Goal: Complete application form: Complete application form

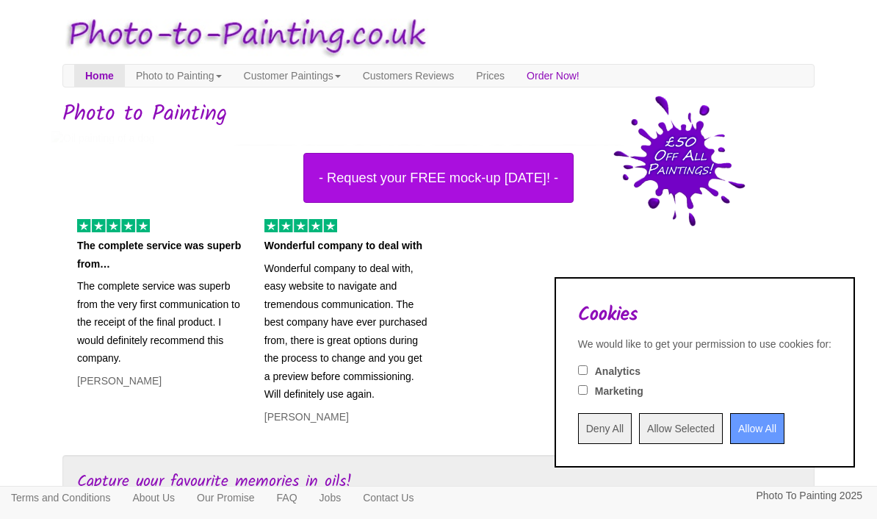
click at [736, 433] on input "Allow All" at bounding box center [757, 428] width 54 height 31
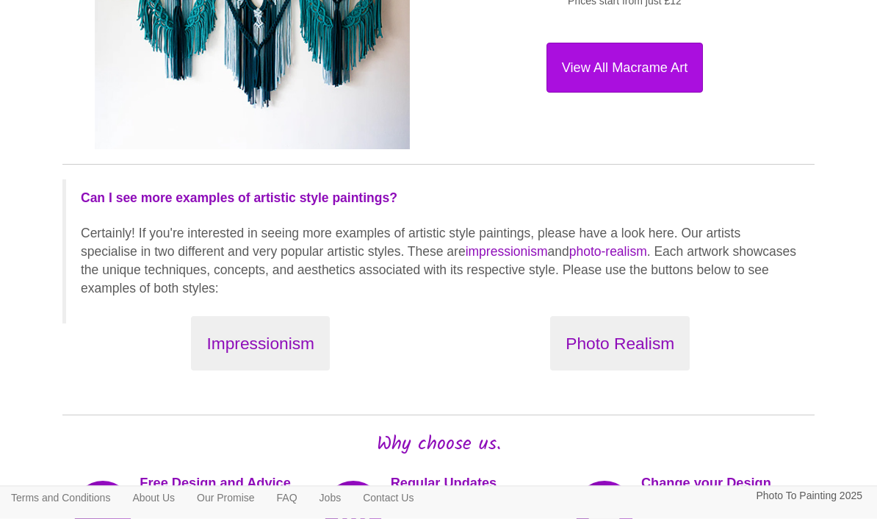
scroll to position [1606, 0]
click at [628, 344] on button "Photo Realism" at bounding box center [620, 343] width 140 height 55
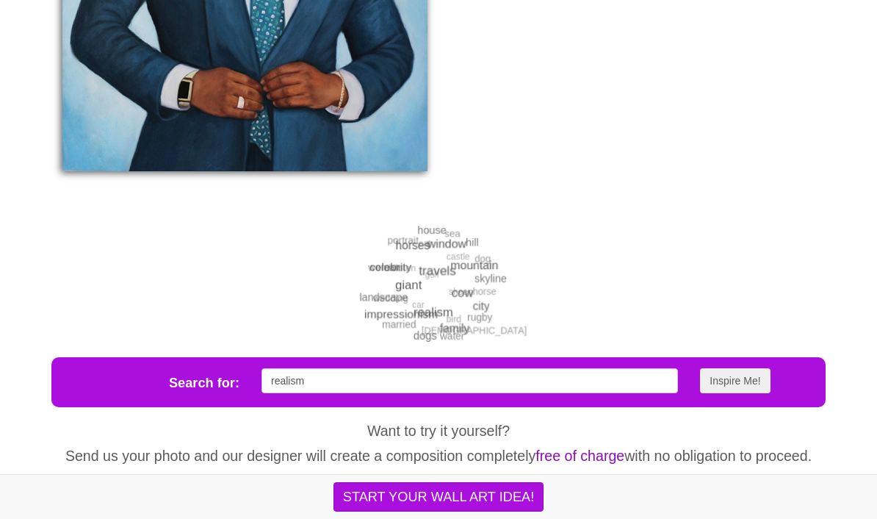
scroll to position [2385, 0]
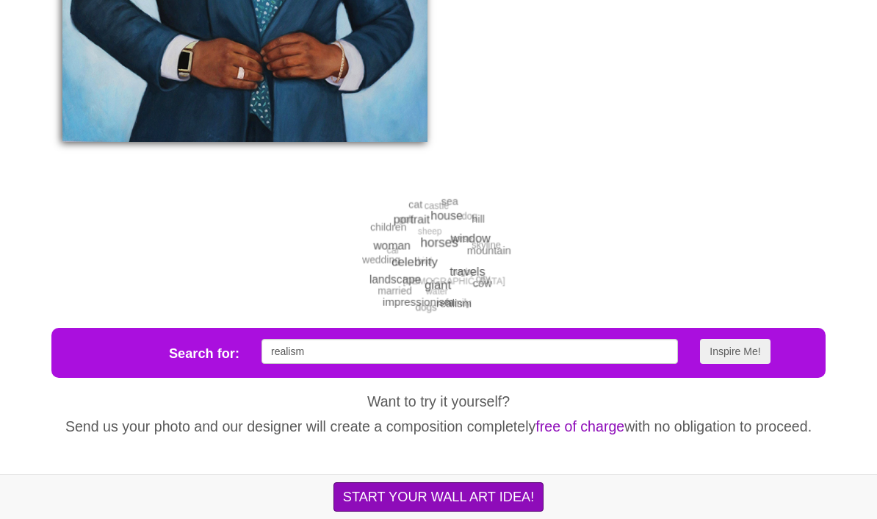
click at [496, 511] on button "START YOUR WALL ART IDEA!" at bounding box center [438, 496] width 210 height 29
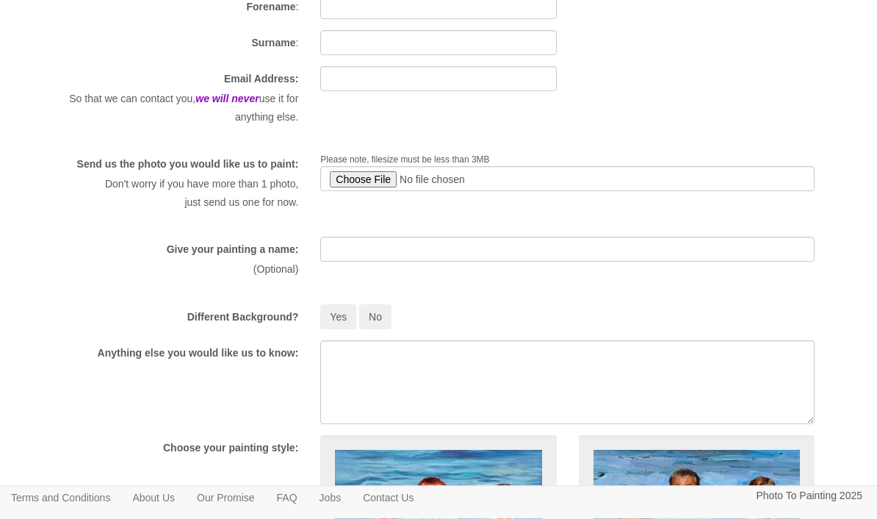
scroll to position [47, 0]
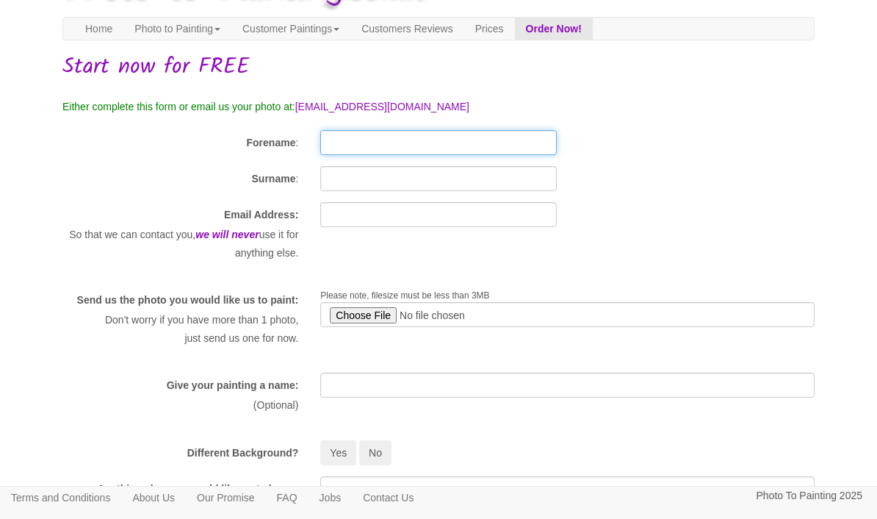
click at [358, 136] on input "Forename" at bounding box center [438, 142] width 236 height 25
type input "[PERSON_NAME]"
click at [387, 178] on input "Surname" at bounding box center [438, 178] width 236 height 25
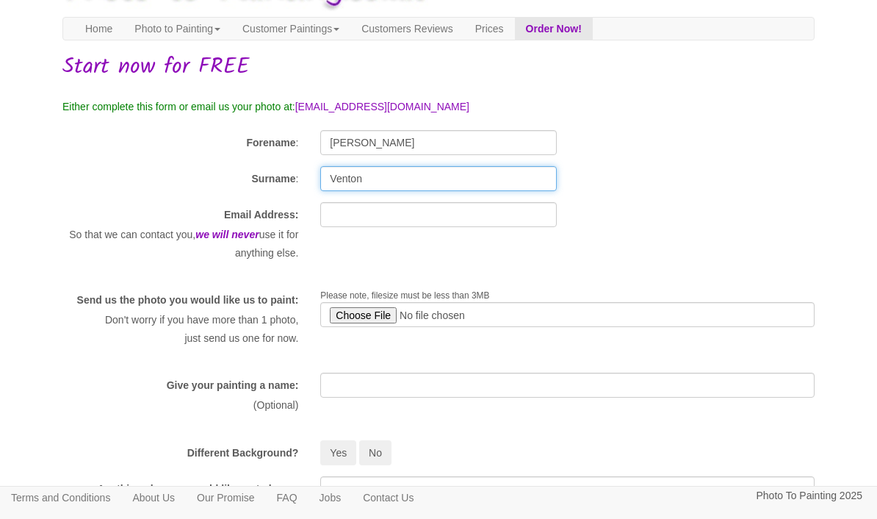
type input "Venton"
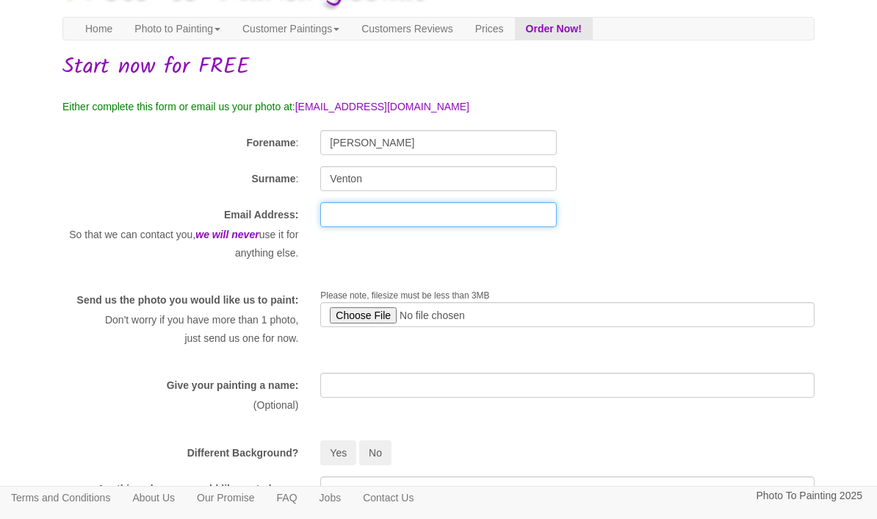
click at [419, 215] on input "text" at bounding box center [438, 214] width 236 height 25
type input "suzieventon@gmail.com"
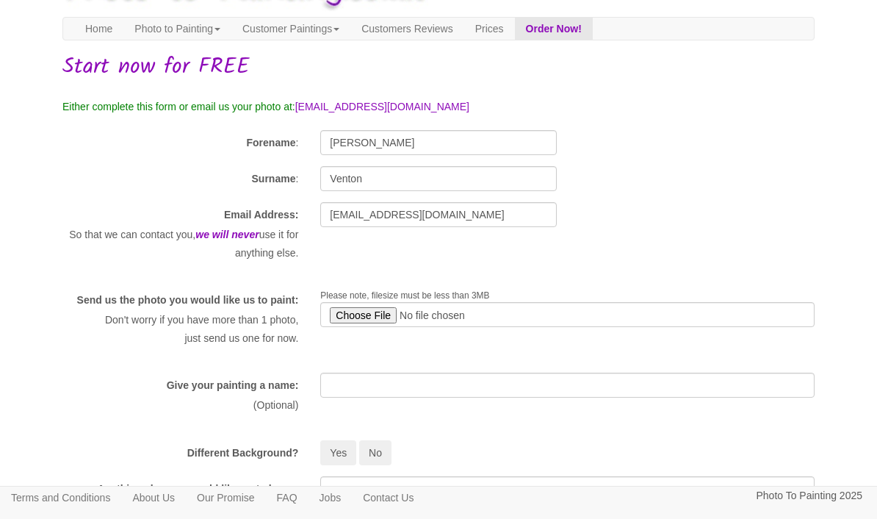
click at [515, 310] on input "file" at bounding box center [567, 314] width 494 height 25
type input "C:\fakepath\IMG_0185.png"
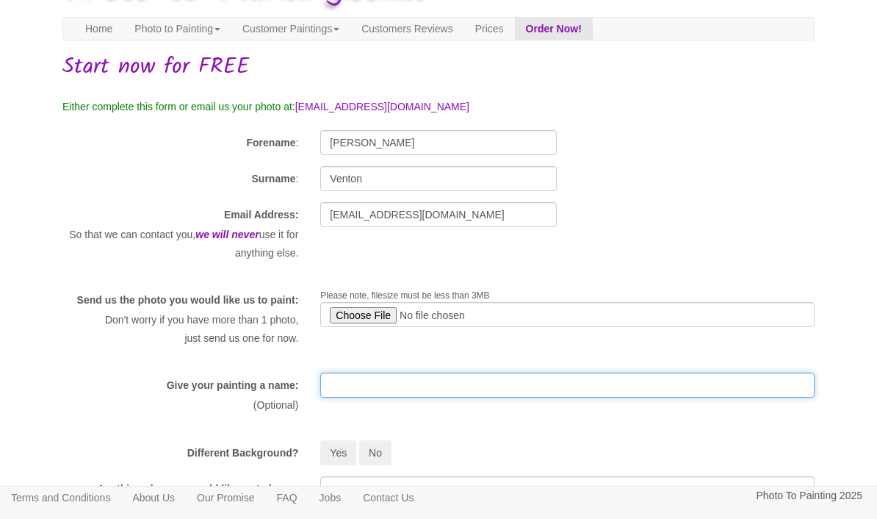
click at [433, 397] on input "text" at bounding box center [567, 384] width 494 height 25
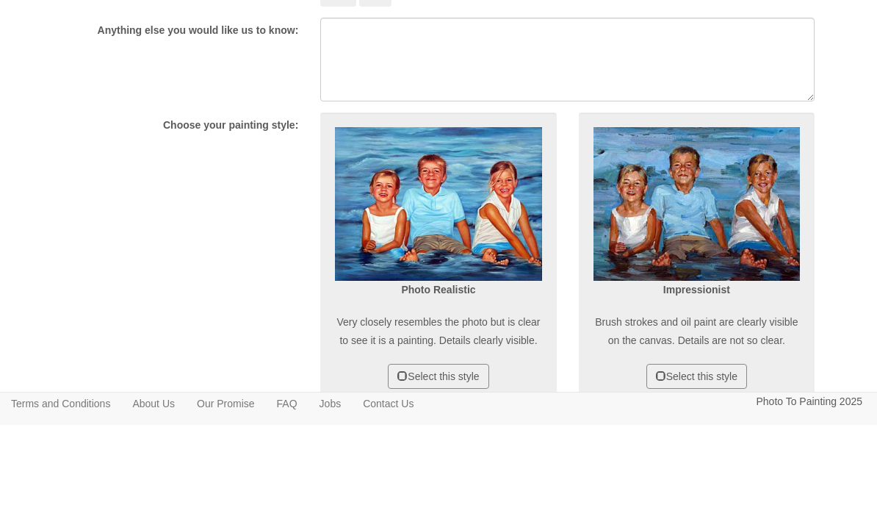
scroll to position [417, 0]
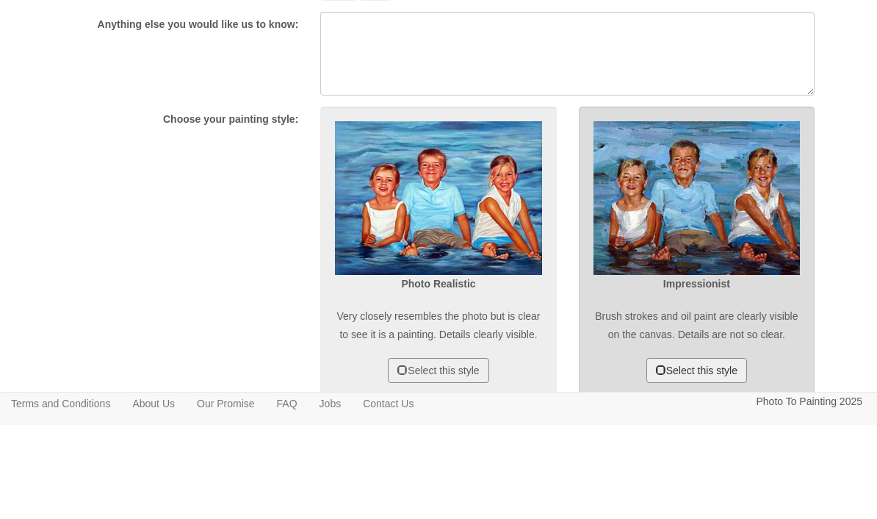
type input "Wedding day fun"
click at [712, 452] on button "Select this style" at bounding box center [696, 464] width 101 height 25
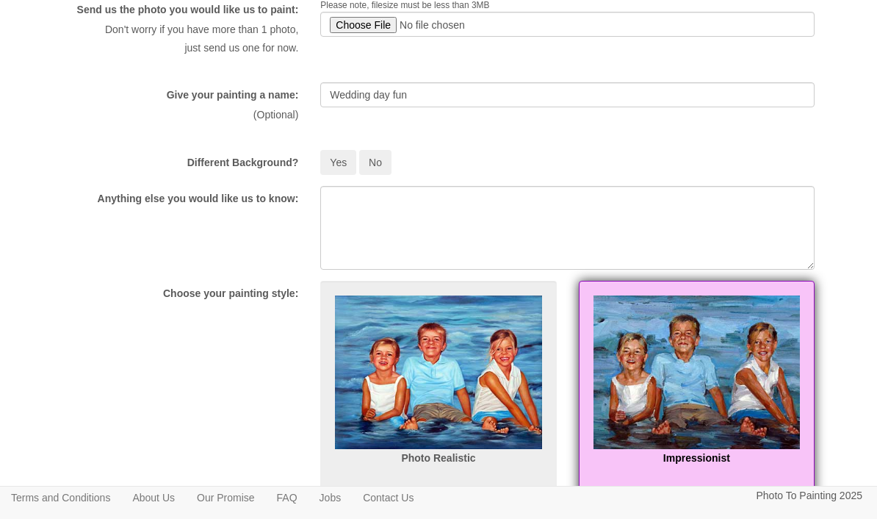
scroll to position [331, 0]
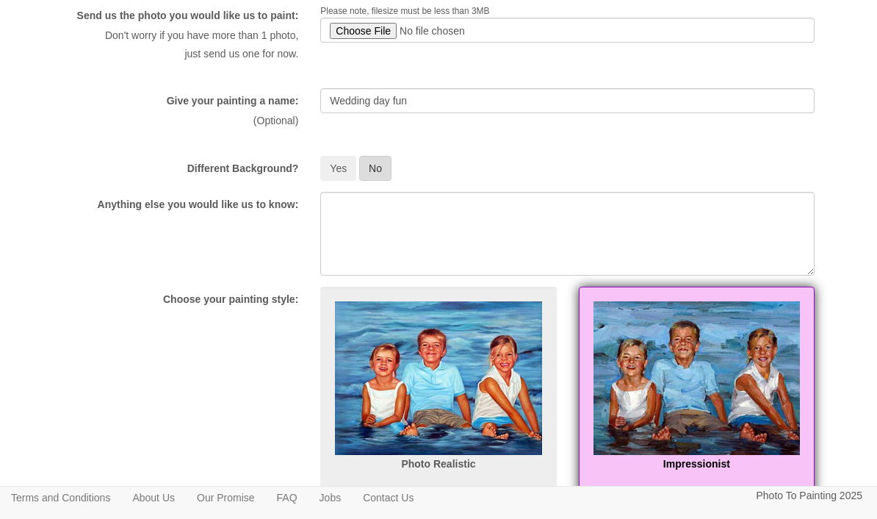
click at [383, 178] on button "No" at bounding box center [375, 168] width 32 height 25
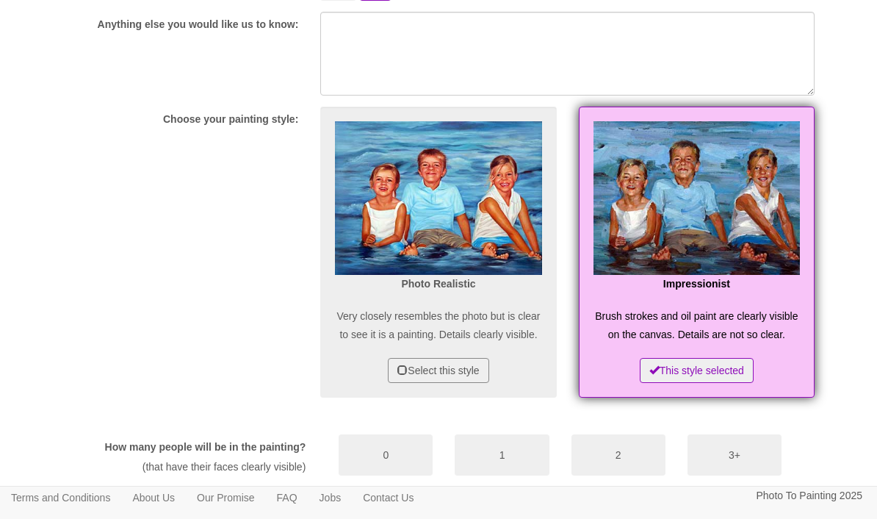
scroll to position [614, 0]
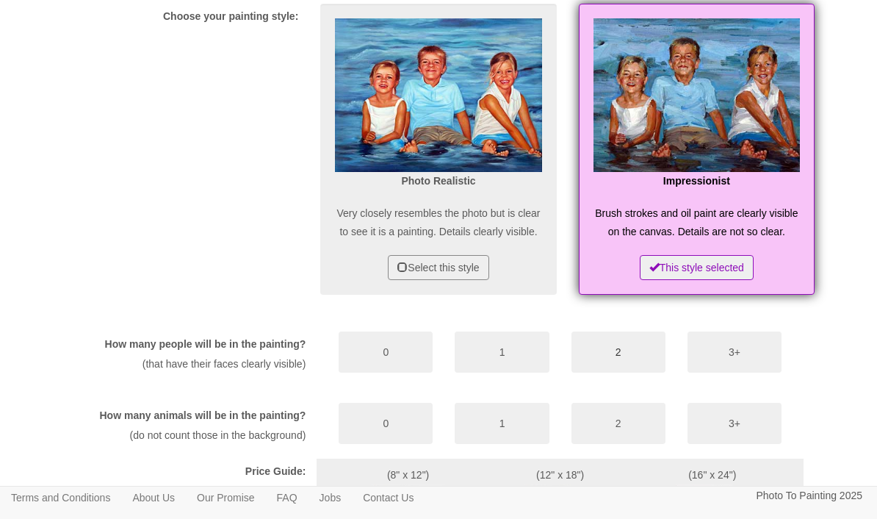
click at [612, 372] on button "2" at bounding box center [618, 351] width 94 height 41
click at [372, 444] on button "0" at bounding box center [386, 423] width 94 height 41
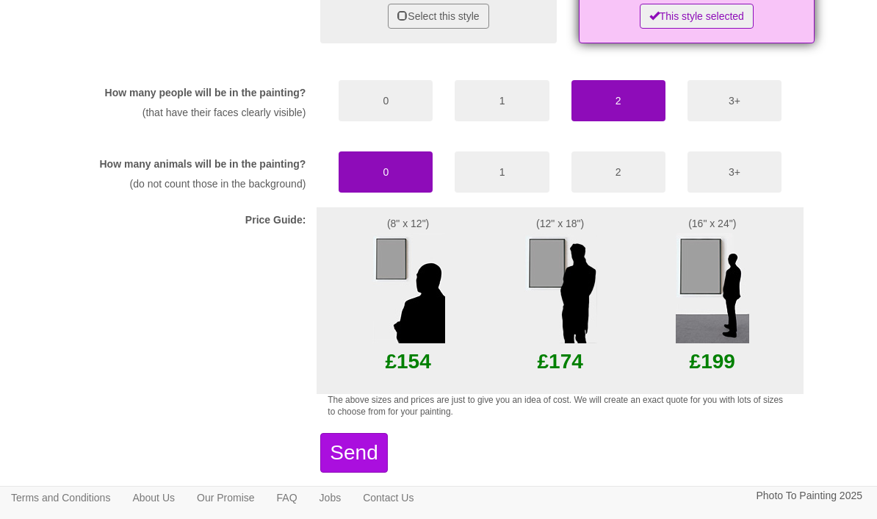
scroll to position [887, 0]
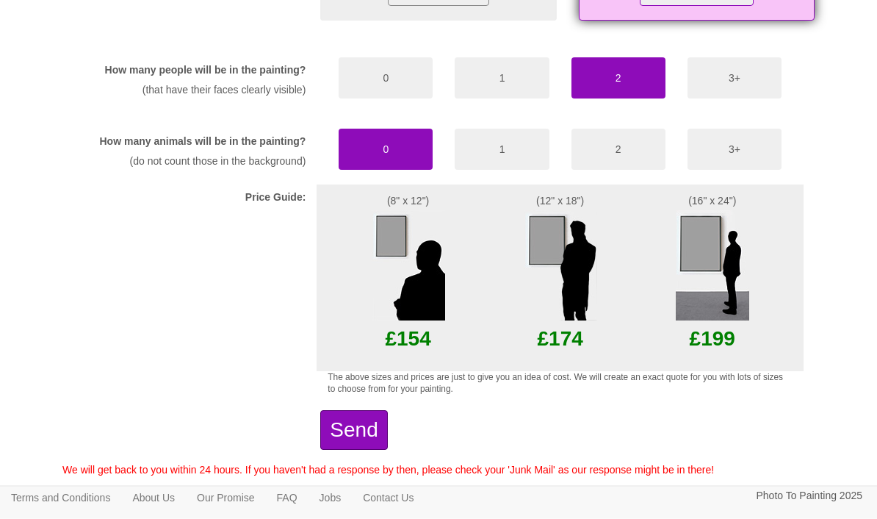
click at [387, 450] on button "Send" at bounding box center [353, 431] width 67 height 40
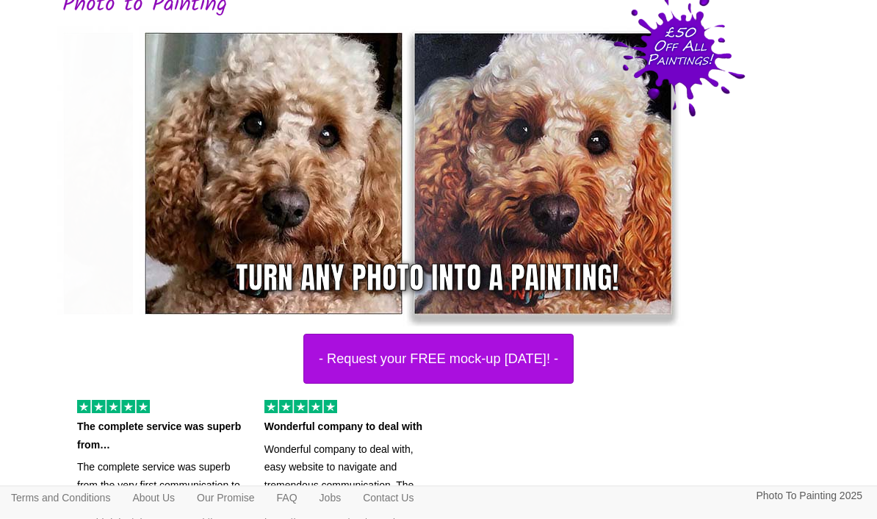
scroll to position [109, 0]
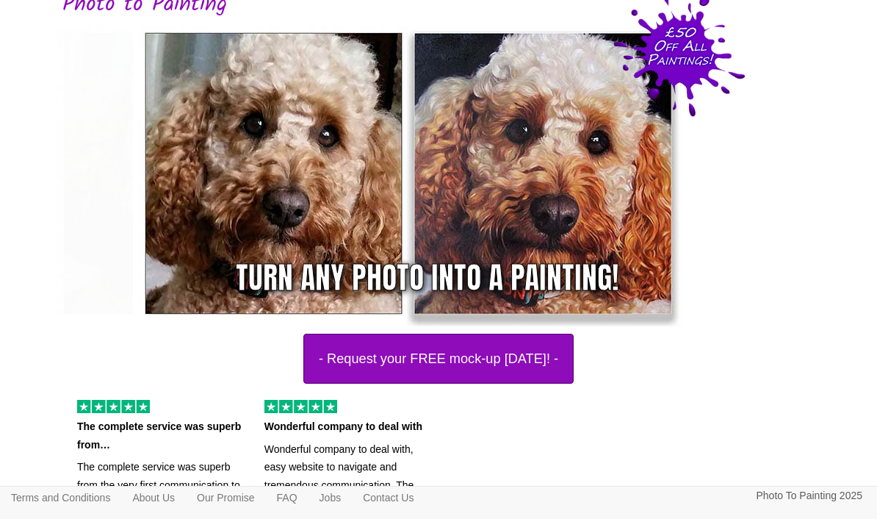
click at [530, 362] on button "- Request your FREE mock-up today! -" at bounding box center [438, 358] width 270 height 50
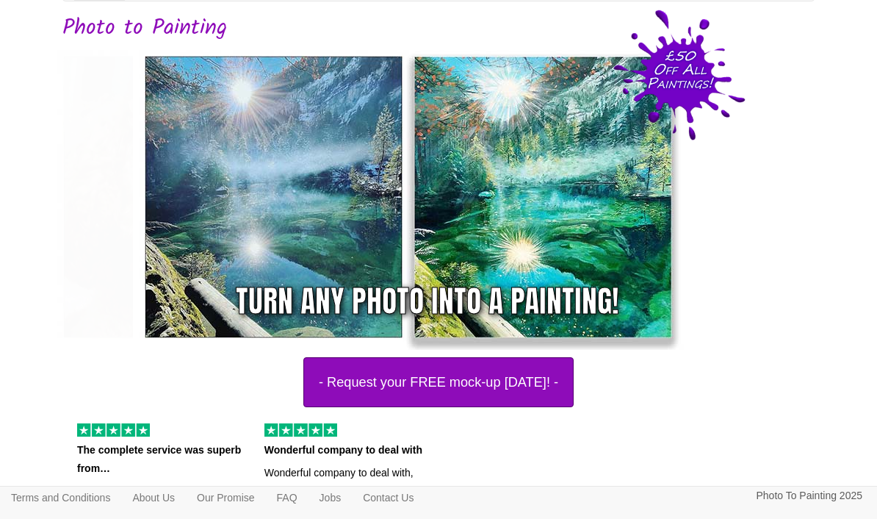
scroll to position [24, 0]
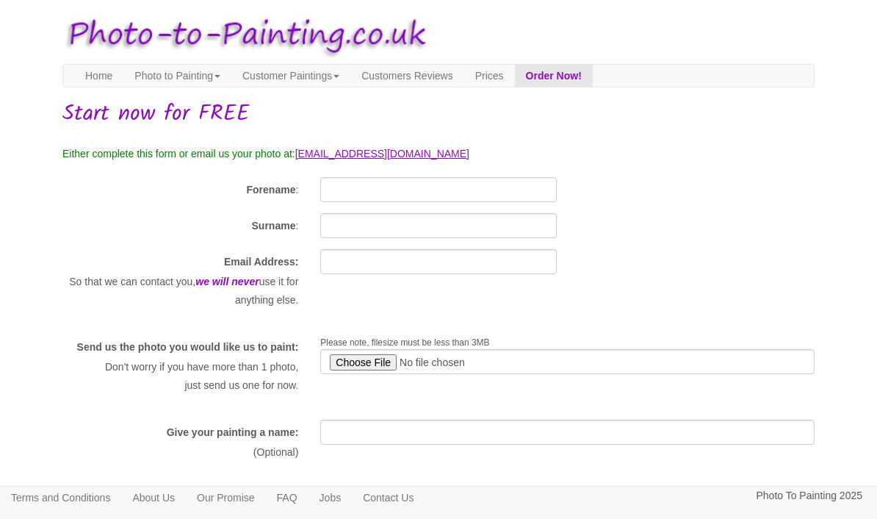
click at [455, 159] on link "[EMAIL_ADDRESS][DOMAIN_NAME]" at bounding box center [382, 154] width 174 height 12
